Goal: Task Accomplishment & Management: Manage account settings

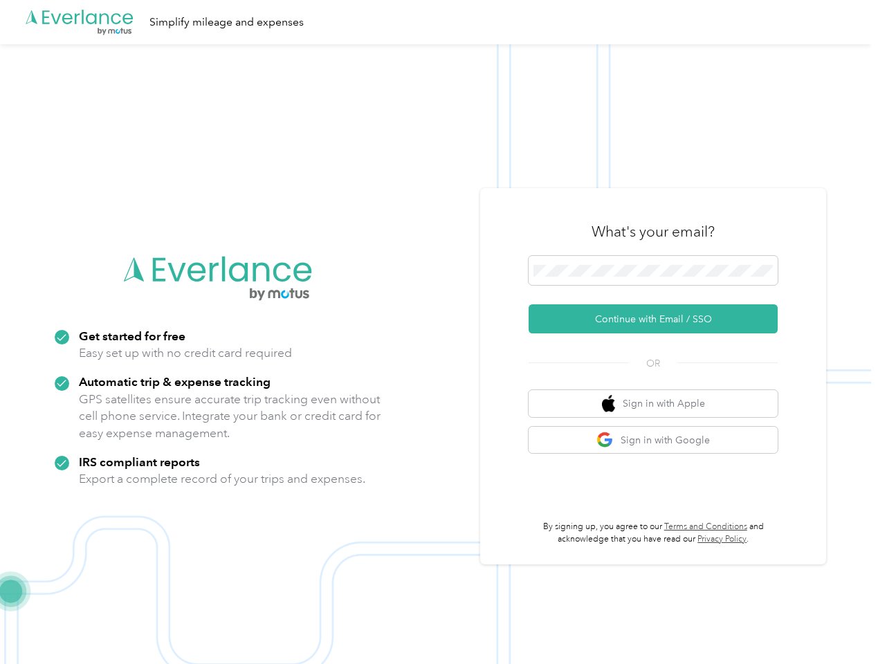
click at [439, 332] on img at bounding box center [435, 376] width 871 height 664
click at [439, 22] on div ".cls-1 { fill: #00adee; } .cls-2 { fill: #fff; } .cls-3 { fill: #707372; } .cls…" at bounding box center [435, 22] width 871 height 44
click at [658, 319] on button "Continue with Email / SSO" at bounding box center [652, 318] width 249 height 29
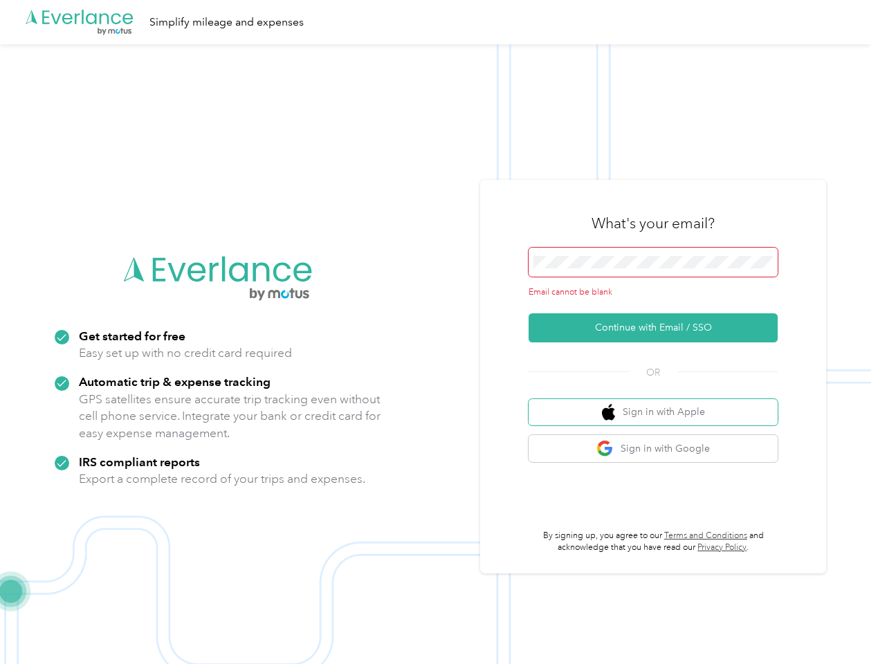
click at [658, 403] on button "Sign in with Apple" at bounding box center [652, 412] width 249 height 27
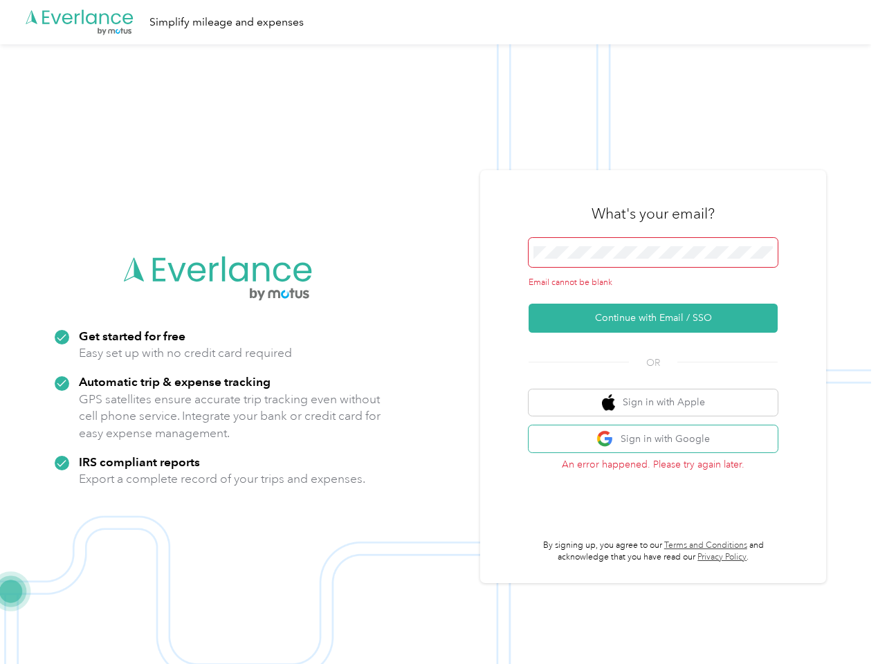
click at [658, 440] on button "Sign in with Google" at bounding box center [652, 438] width 249 height 27
